Goal: Go to known website: Access a specific website the user already knows

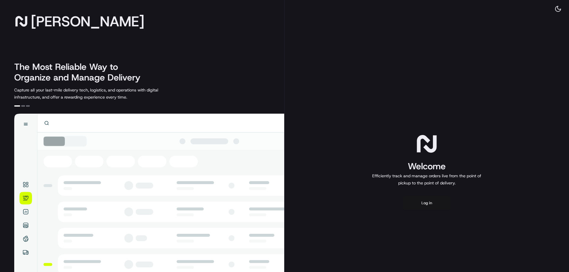
click at [425, 204] on button "Log in" at bounding box center [426, 203] width 47 height 14
